Goal: Transaction & Acquisition: Book appointment/travel/reservation

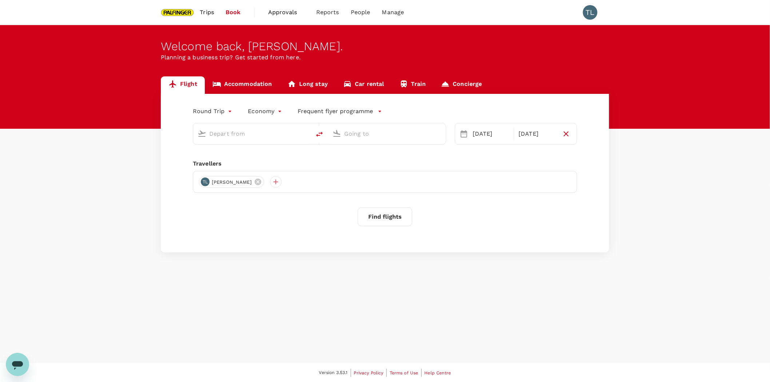
type input "Singapore Changi (SIN)"
type input "Bengaluru Intl (BLR)"
type input "Singapore Changi (SIN)"
type input "Bengaluru Intl (BLR)"
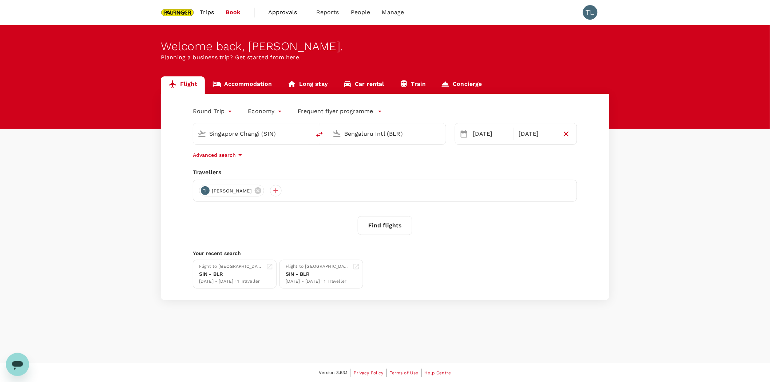
click at [211, 10] on span "Trips" at bounding box center [207, 12] width 14 height 9
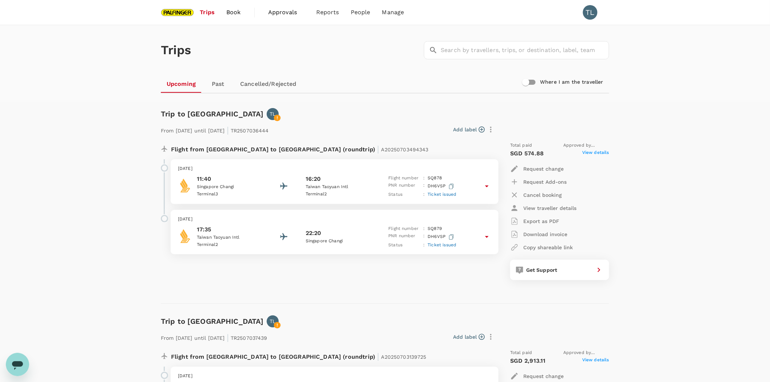
click at [533, 80] on input "Where I am the traveller" at bounding box center [525, 82] width 41 height 14
checkbox input "true"
